Goal: Book appointment/travel/reservation

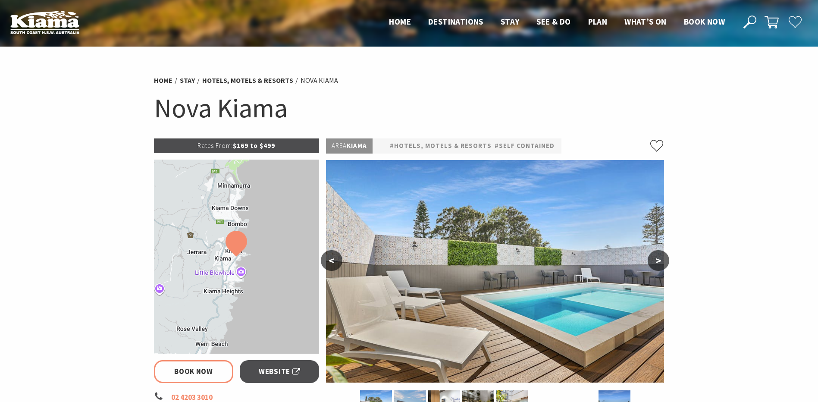
scroll to position [129, 0]
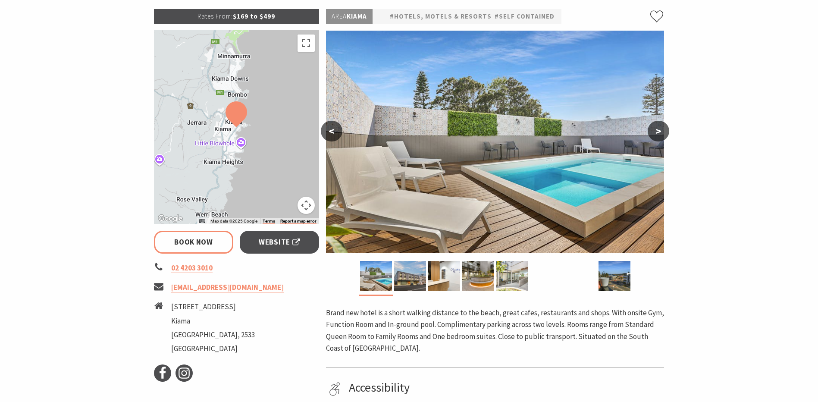
select select "3"
select select "2"
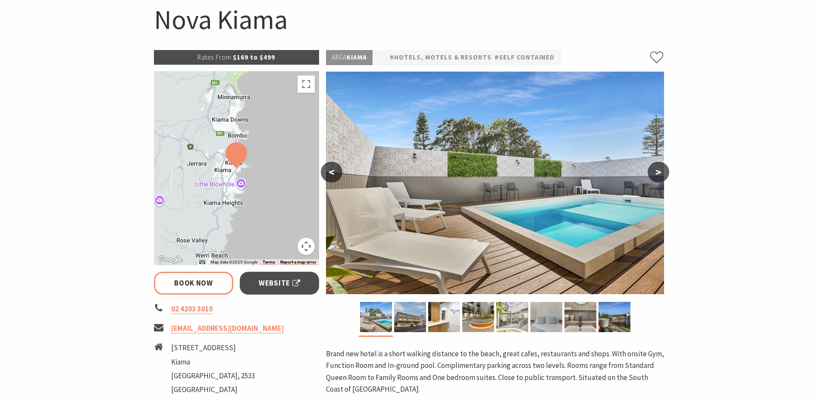
scroll to position [86, 0]
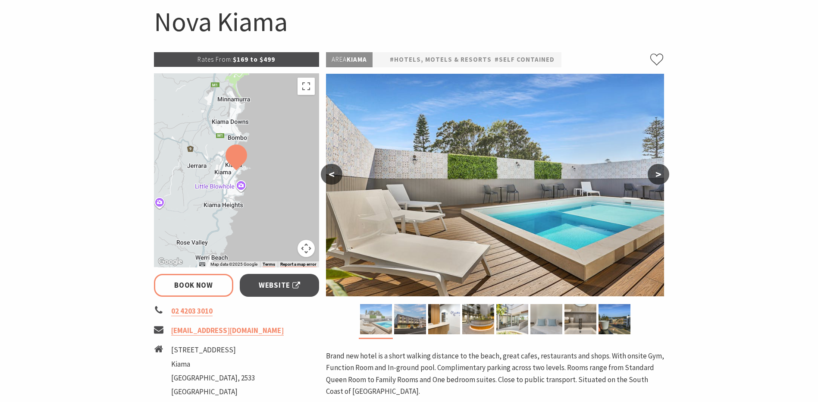
click at [374, 330] on img at bounding box center [376, 319] width 32 height 30
click at [401, 327] on img at bounding box center [410, 319] width 32 height 30
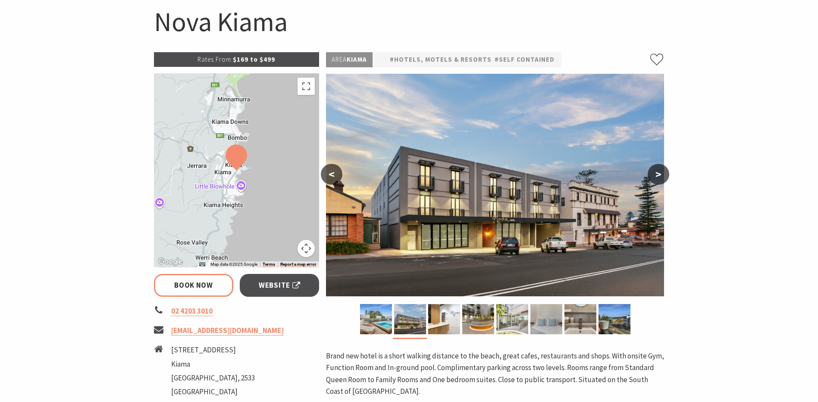
click at [662, 173] on button ">" at bounding box center [659, 174] width 22 height 21
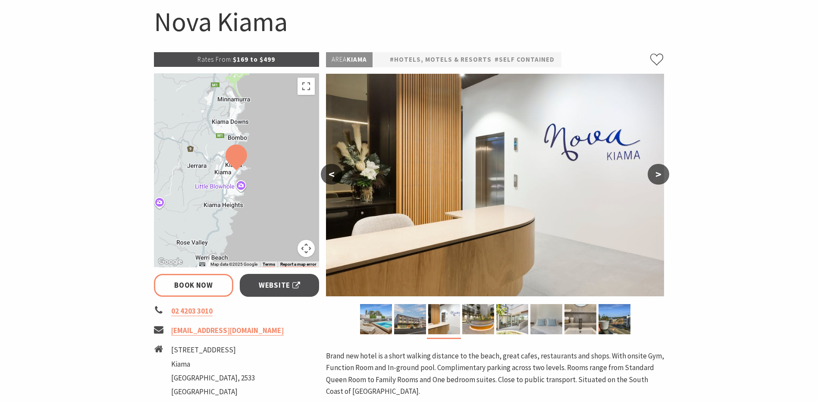
click at [660, 173] on button ">" at bounding box center [659, 174] width 22 height 21
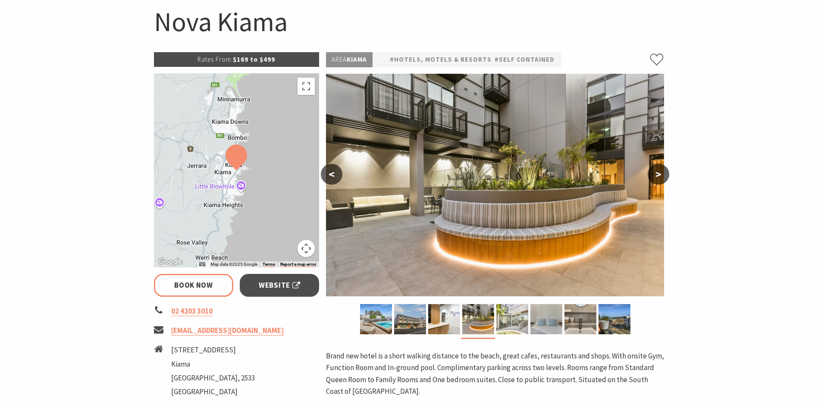
scroll to position [43, 0]
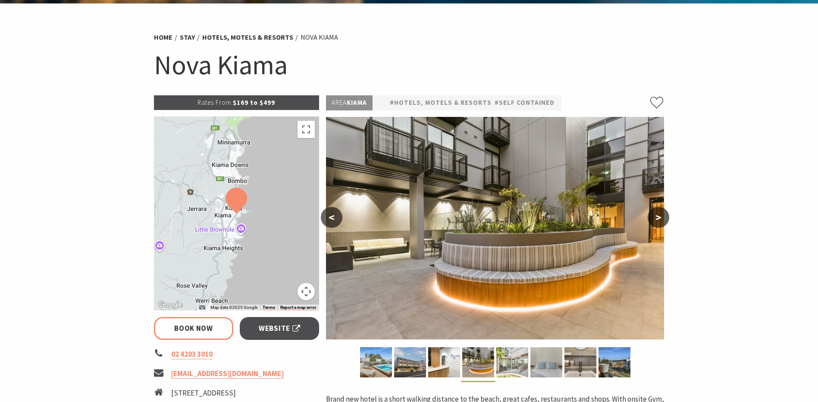
click at [658, 217] on button ">" at bounding box center [659, 217] width 22 height 21
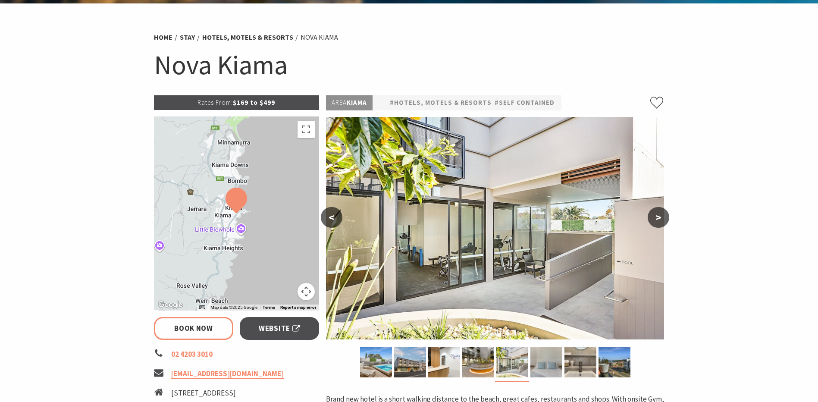
click at [659, 217] on button ">" at bounding box center [659, 217] width 22 height 21
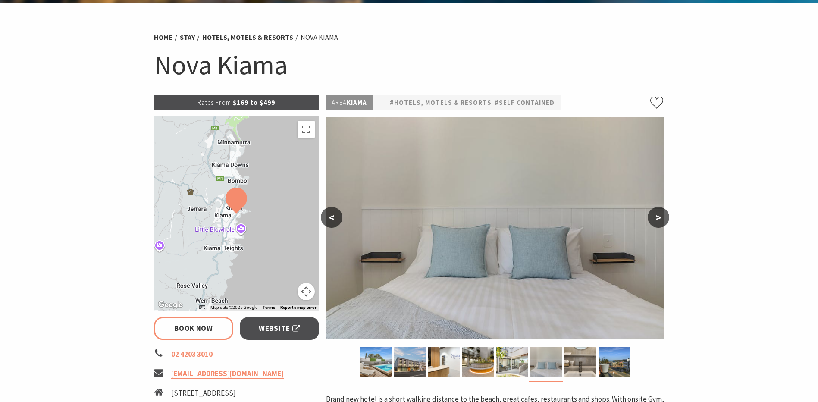
click at [659, 217] on button ">" at bounding box center [659, 217] width 22 height 21
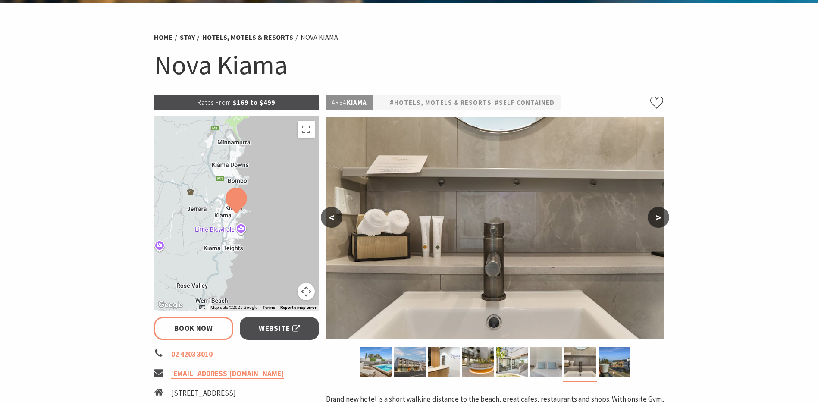
click at [335, 220] on button "<" at bounding box center [332, 217] width 22 height 21
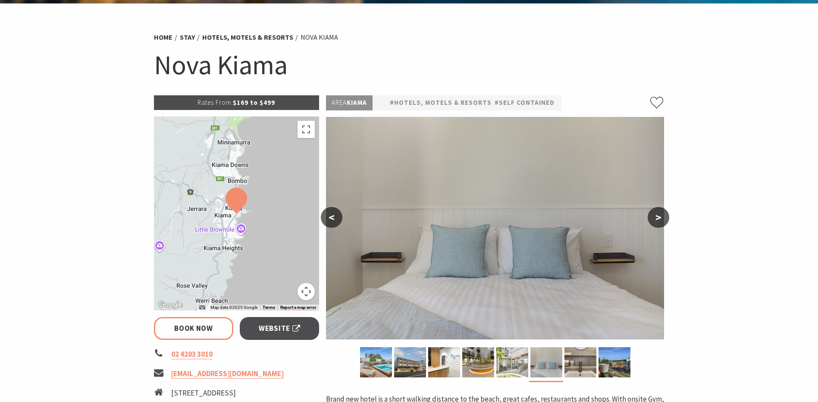
click at [661, 216] on button ">" at bounding box center [659, 217] width 22 height 21
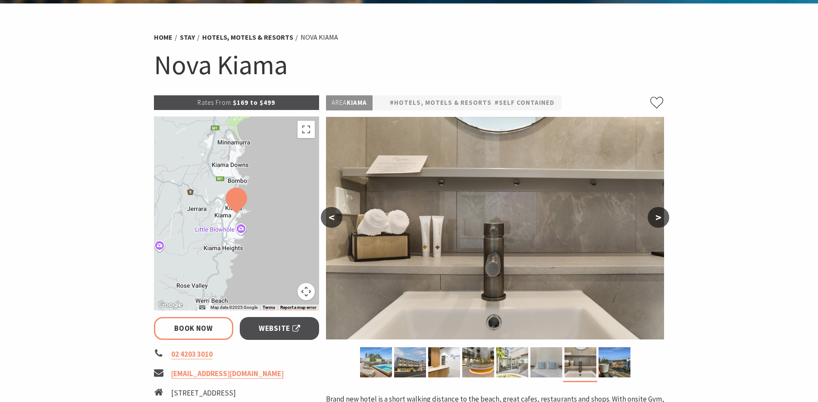
click at [661, 216] on button ">" at bounding box center [659, 217] width 22 height 21
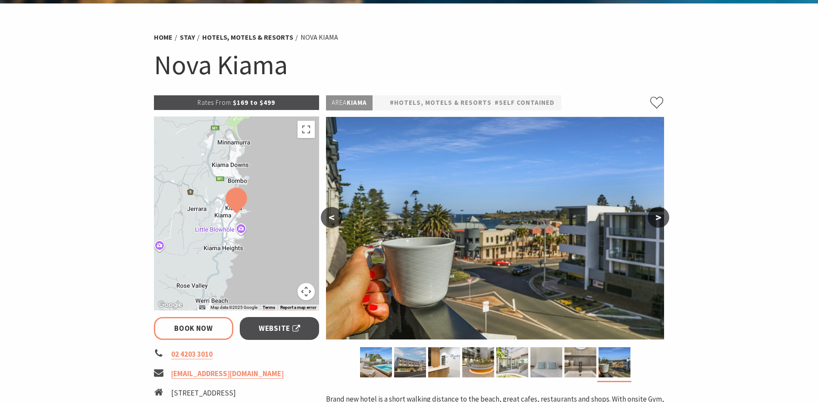
click at [661, 216] on button ">" at bounding box center [659, 217] width 22 height 21
click at [659, 217] on button ">" at bounding box center [659, 217] width 22 height 21
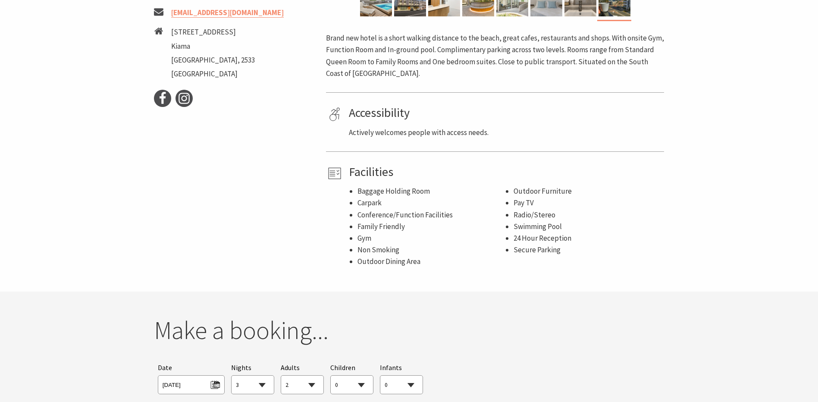
scroll to position [173, 0]
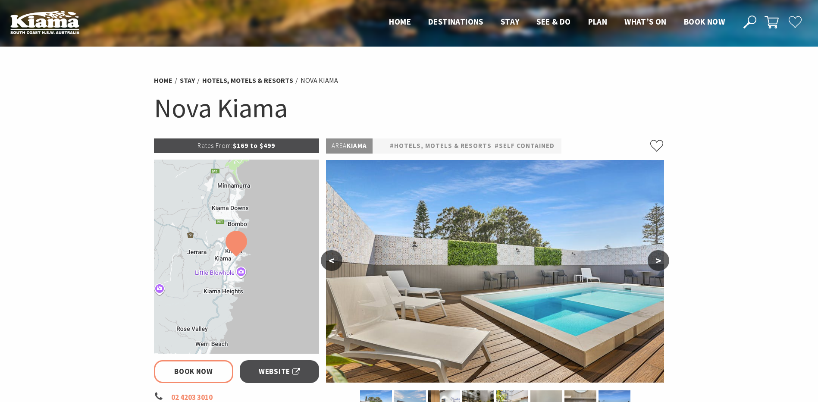
select select "3"
select select "2"
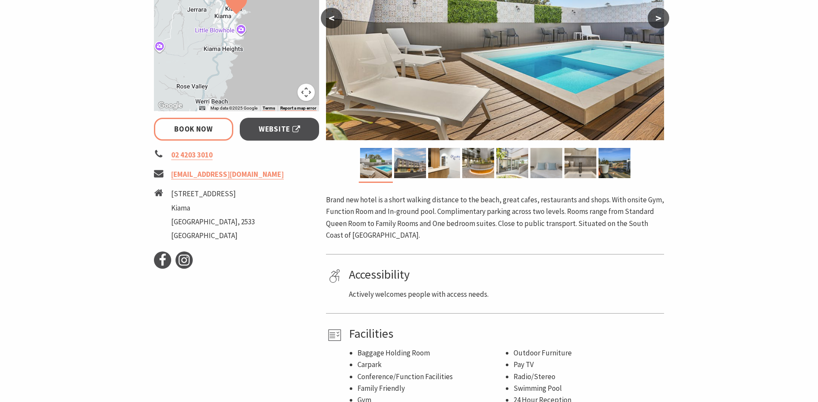
scroll to position [216, 0]
